Goal: Task Accomplishment & Management: Complete application form

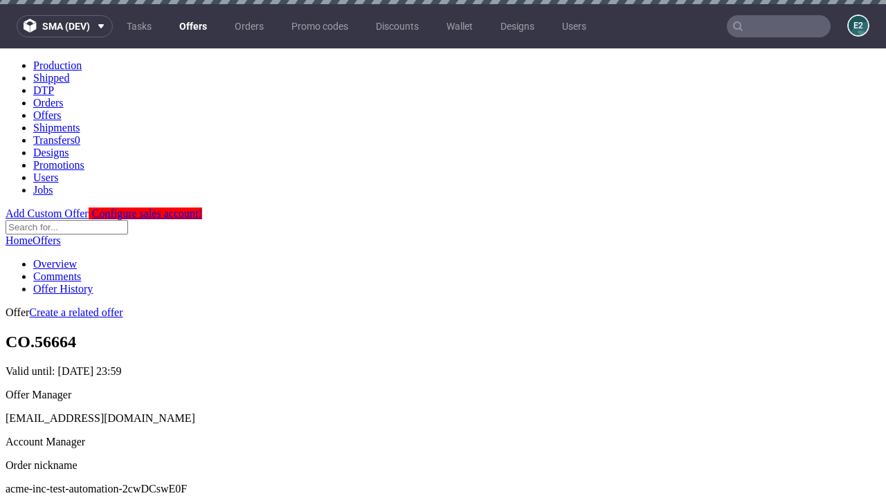
scroll to position [137, 0]
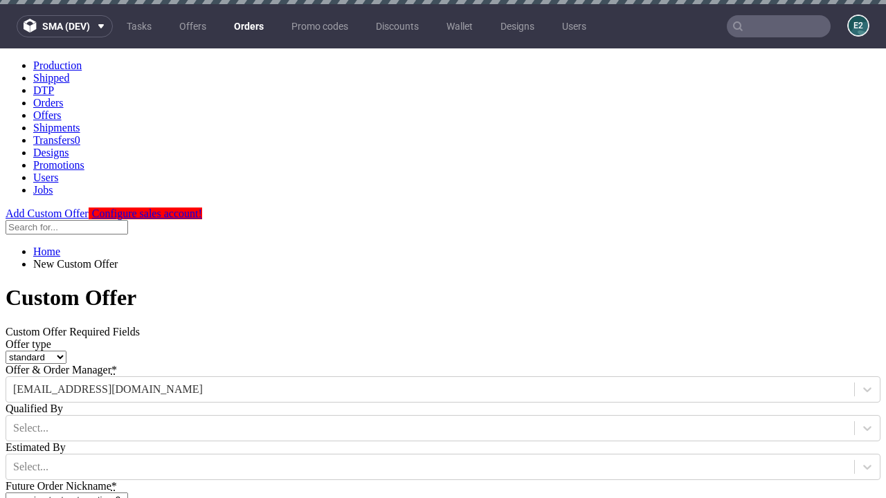
type input "acme-inc-test-automation-2cwDCswE0F"
type input "[DATE]"
type input "[EMAIL_ADDRESS][DOMAIN_NAME]"
select select "gb"
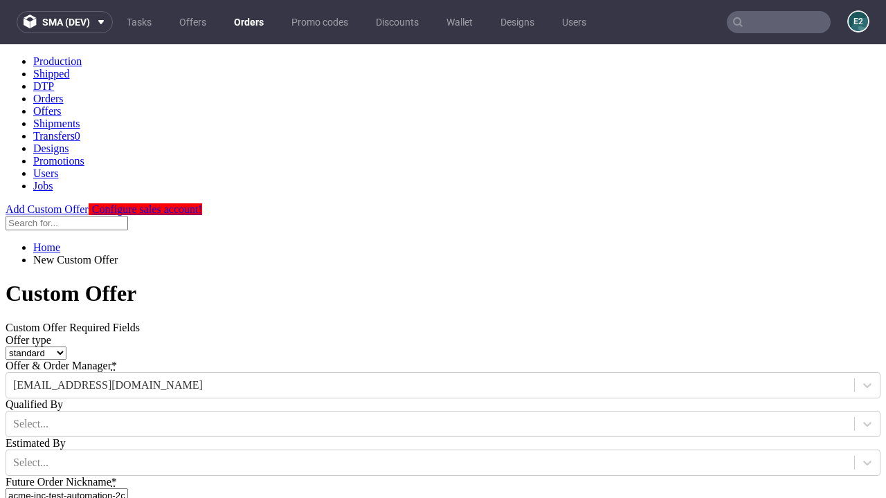
scroll to position [8, 0]
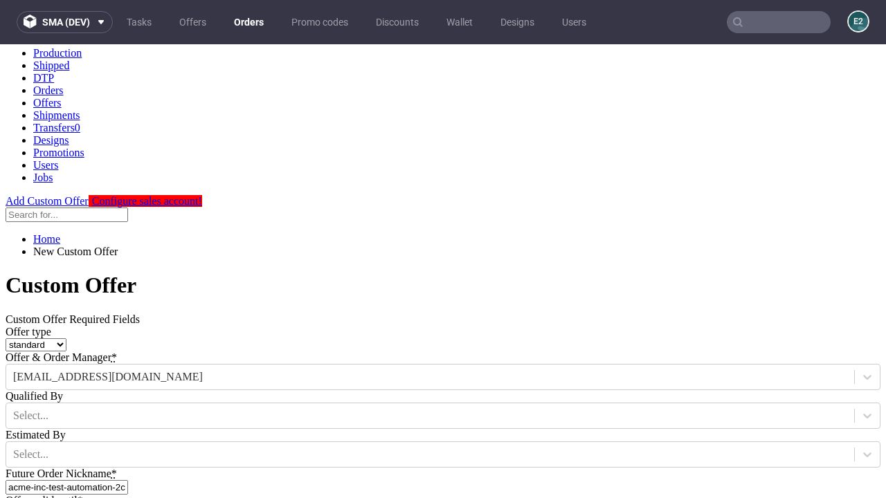
type input "[EMAIL_ADDRESS][DOMAIN_NAME]"
type input "[URL][DOMAIN_NAME]"
type input "Please wait..."
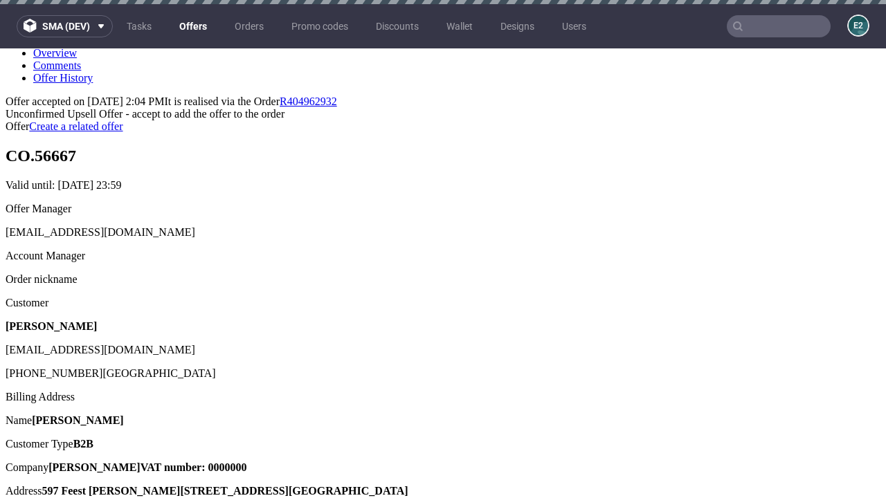
scroll to position [4, 0]
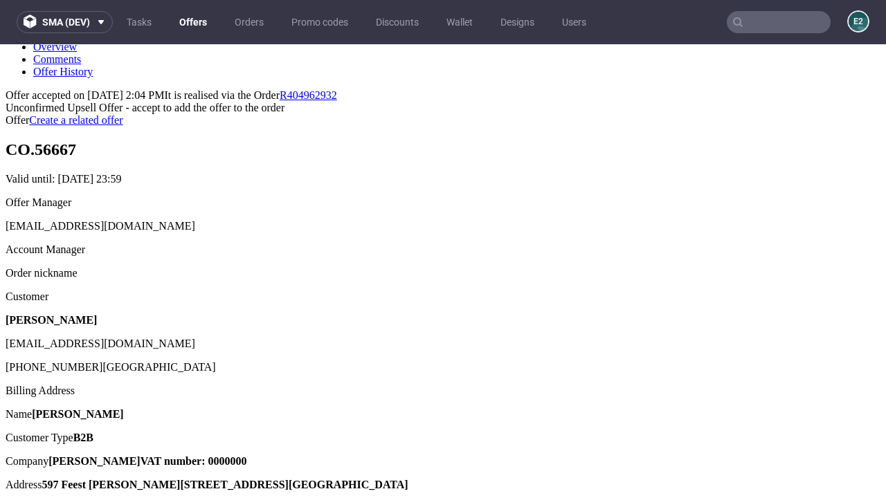
type input "In progress..."
